Goal: Information Seeking & Learning: Learn about a topic

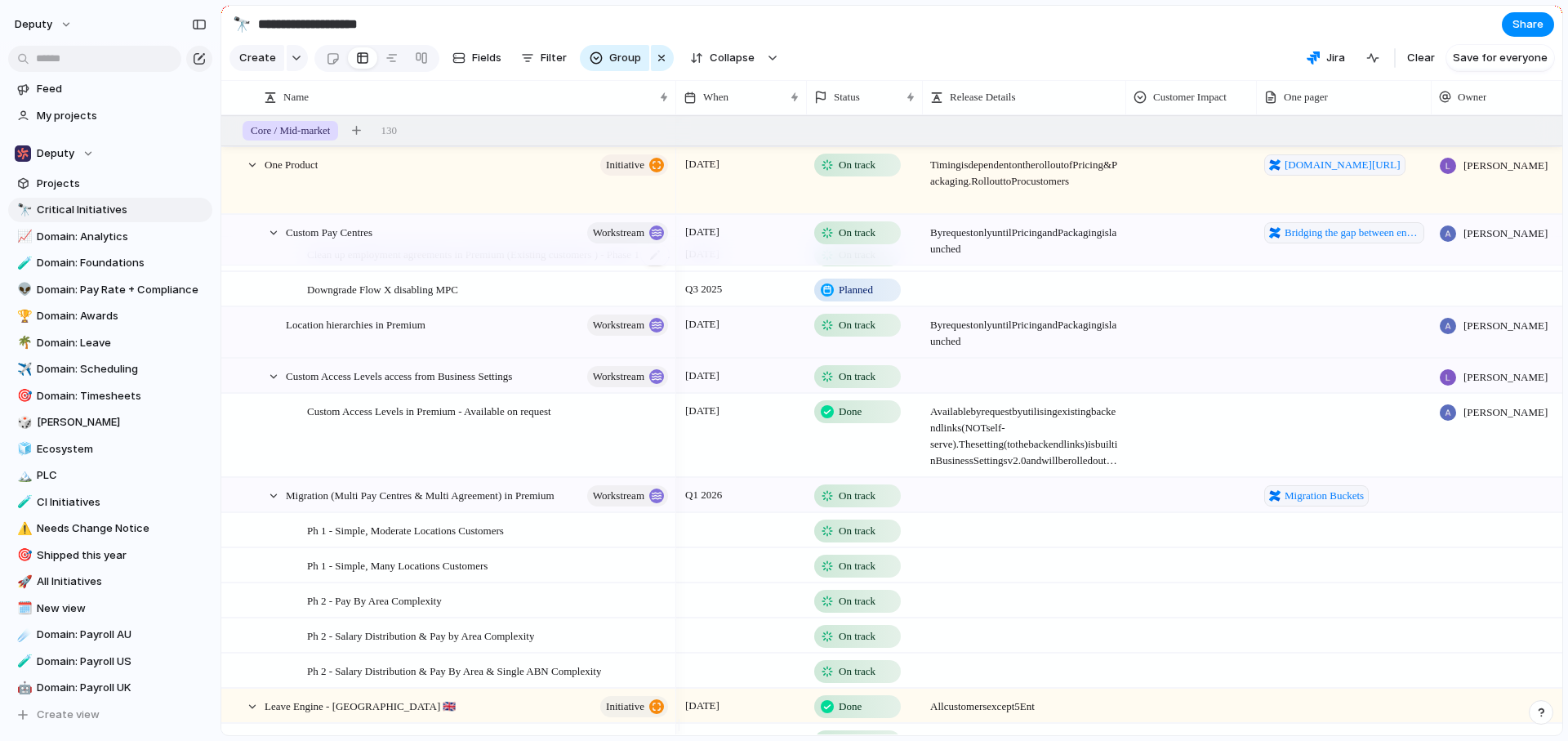
scroll to position [423, 0]
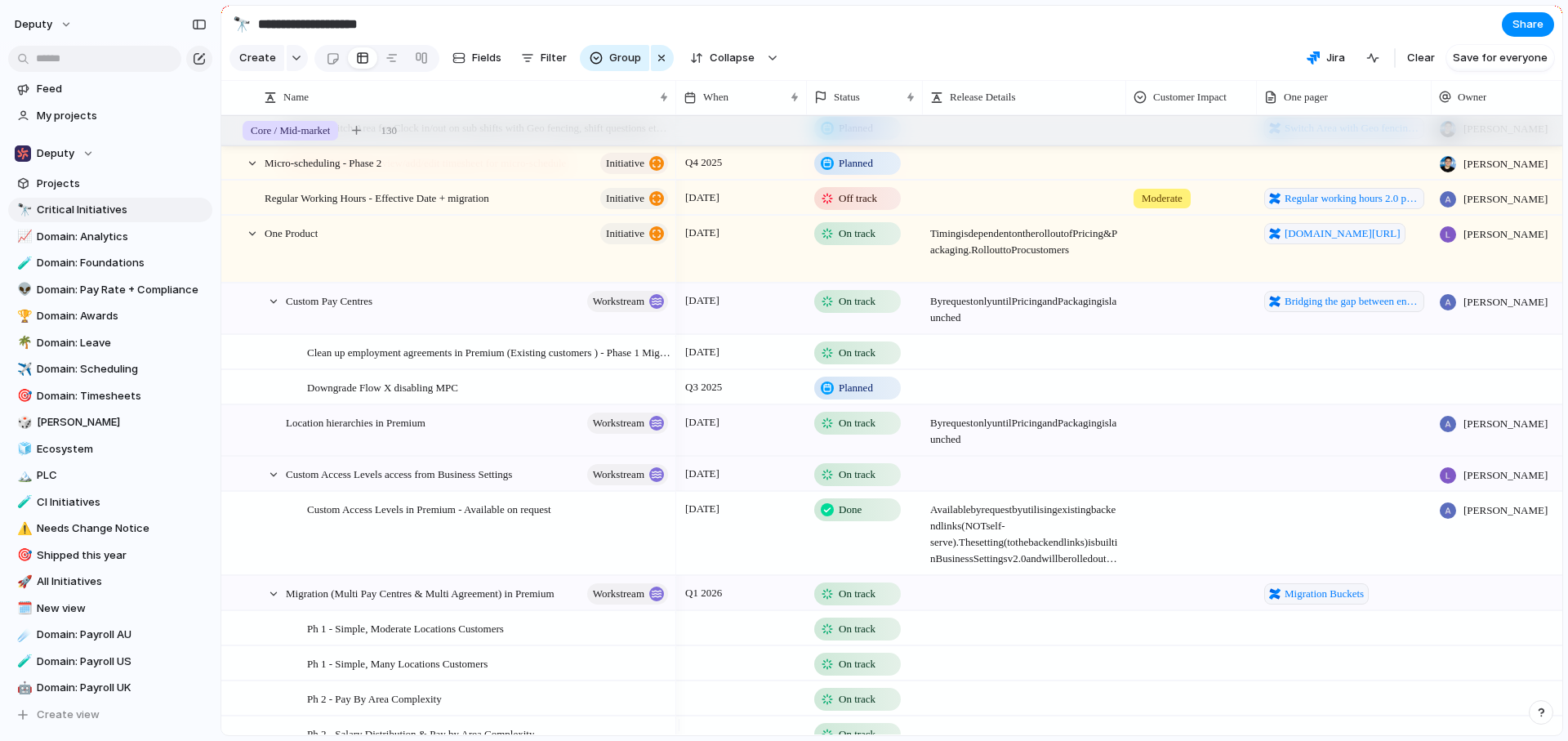
click at [1025, 567] on span "Available by request by utilising existing back end links (NOT self-serve). The…" at bounding box center [1025, 530] width 202 height 74
